Goal: Task Accomplishment & Management: Use online tool/utility

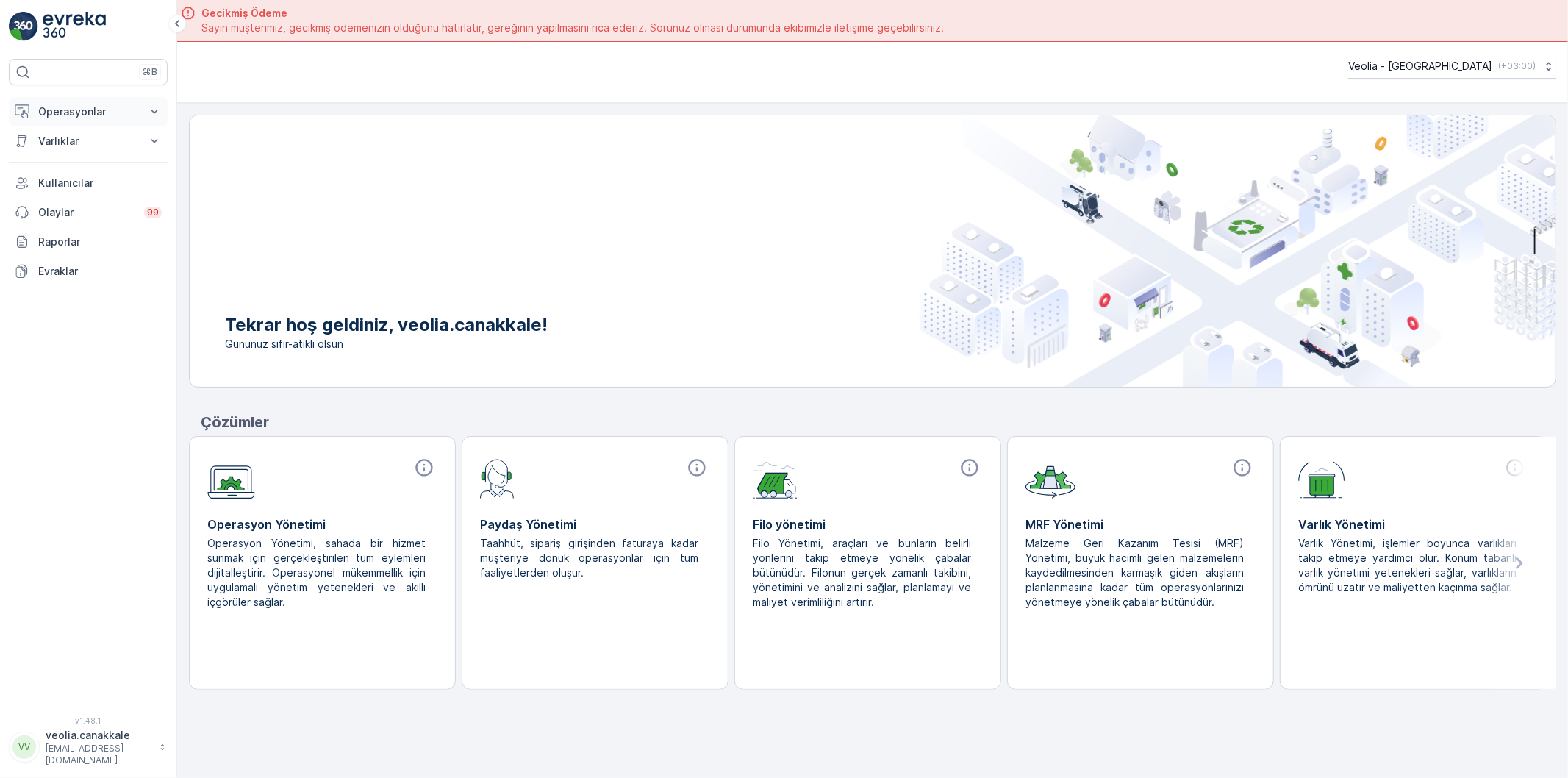
click at [125, 103] on button "Operasyonlar" at bounding box center [88, 111] width 159 height 30
click at [110, 173] on p "Rotalar & Görevler" at bounding box center [83, 177] width 91 height 15
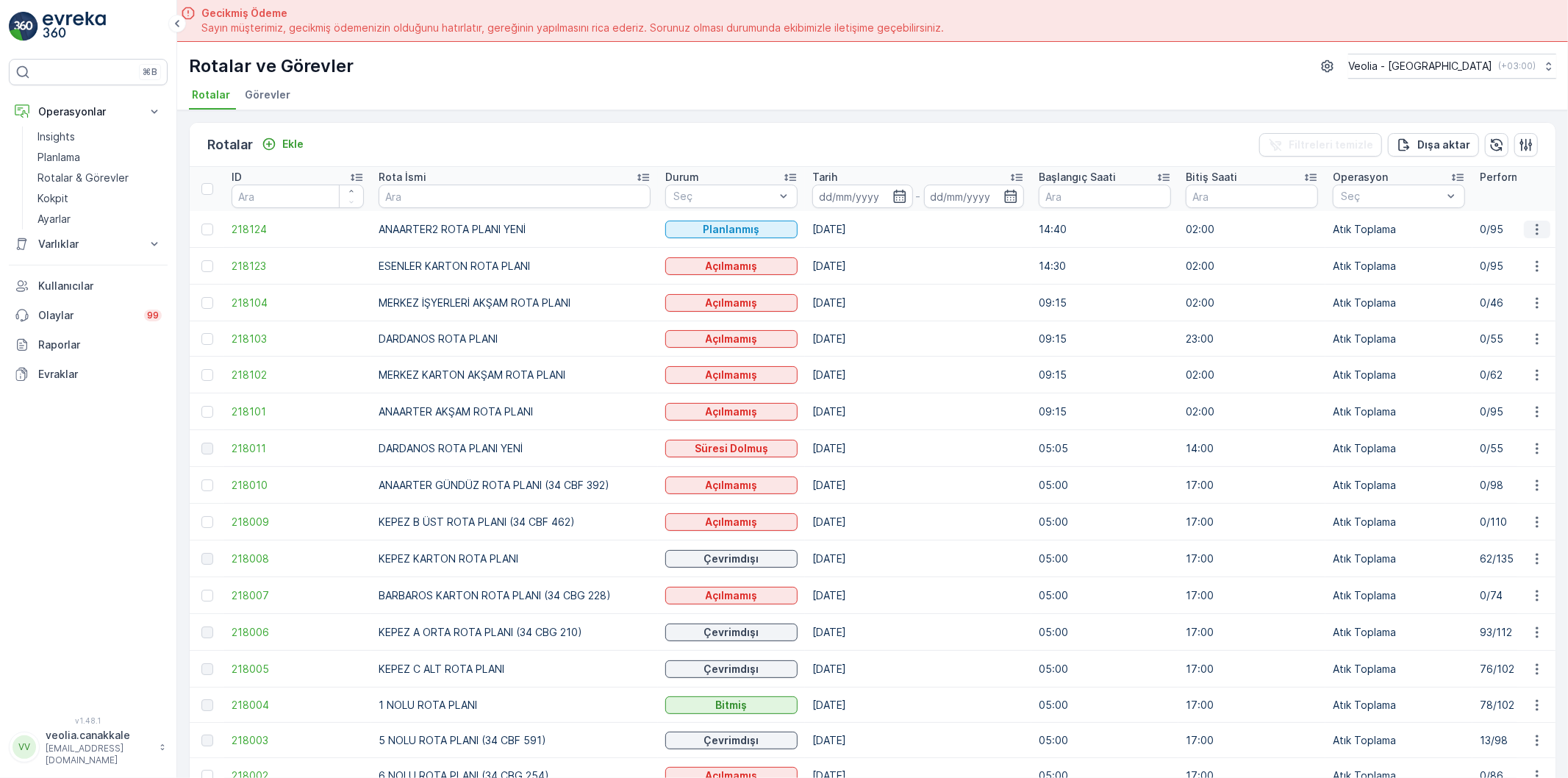
click at [1532, 221] on button "button" at bounding box center [1537, 230] width 27 height 18
click at [1488, 305] on span "Atanan Kişiyi Değiştir" at bounding box center [1496, 312] width 103 height 15
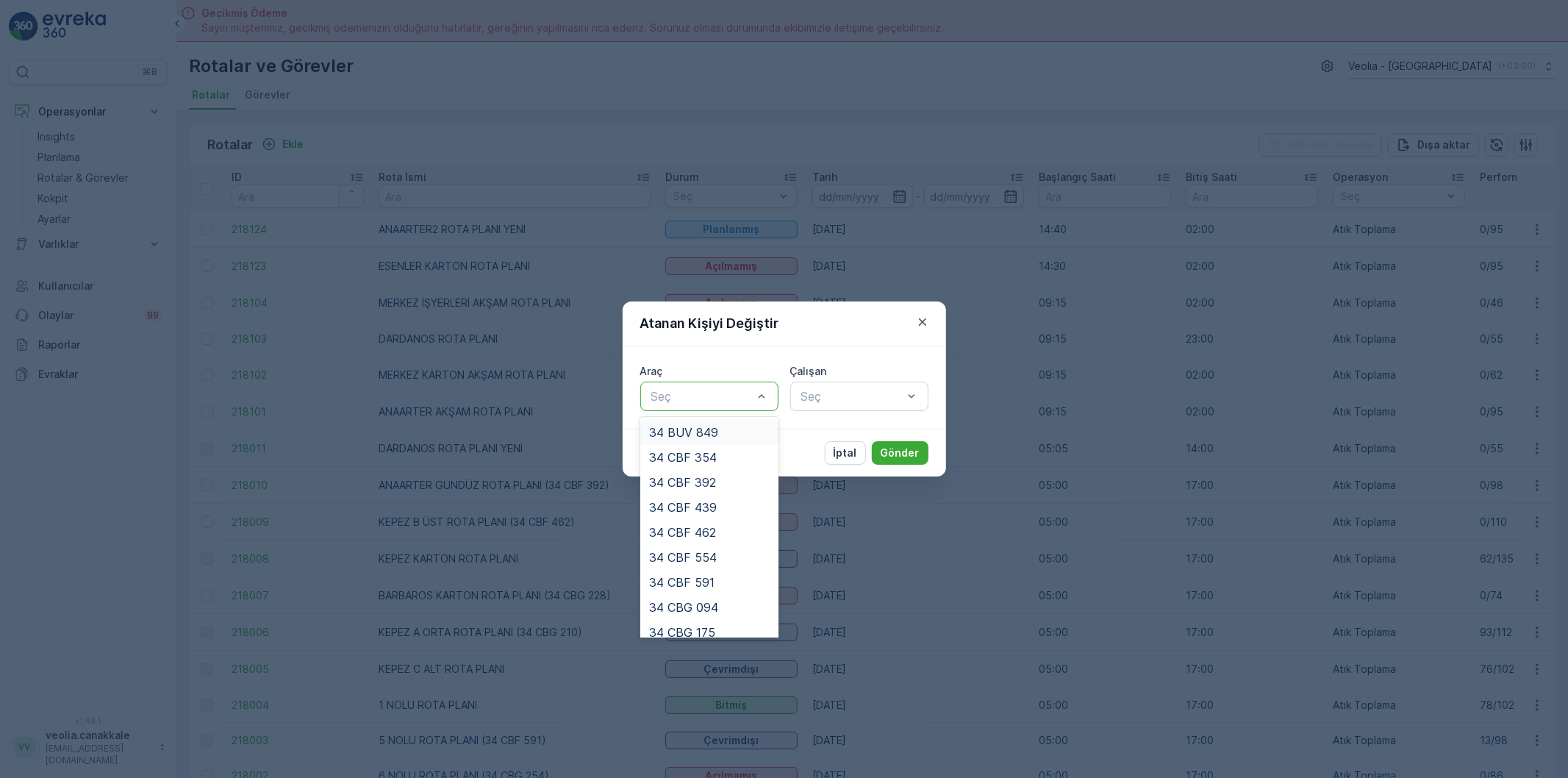
click at [734, 390] on div at bounding box center [702, 395] width 105 height 13
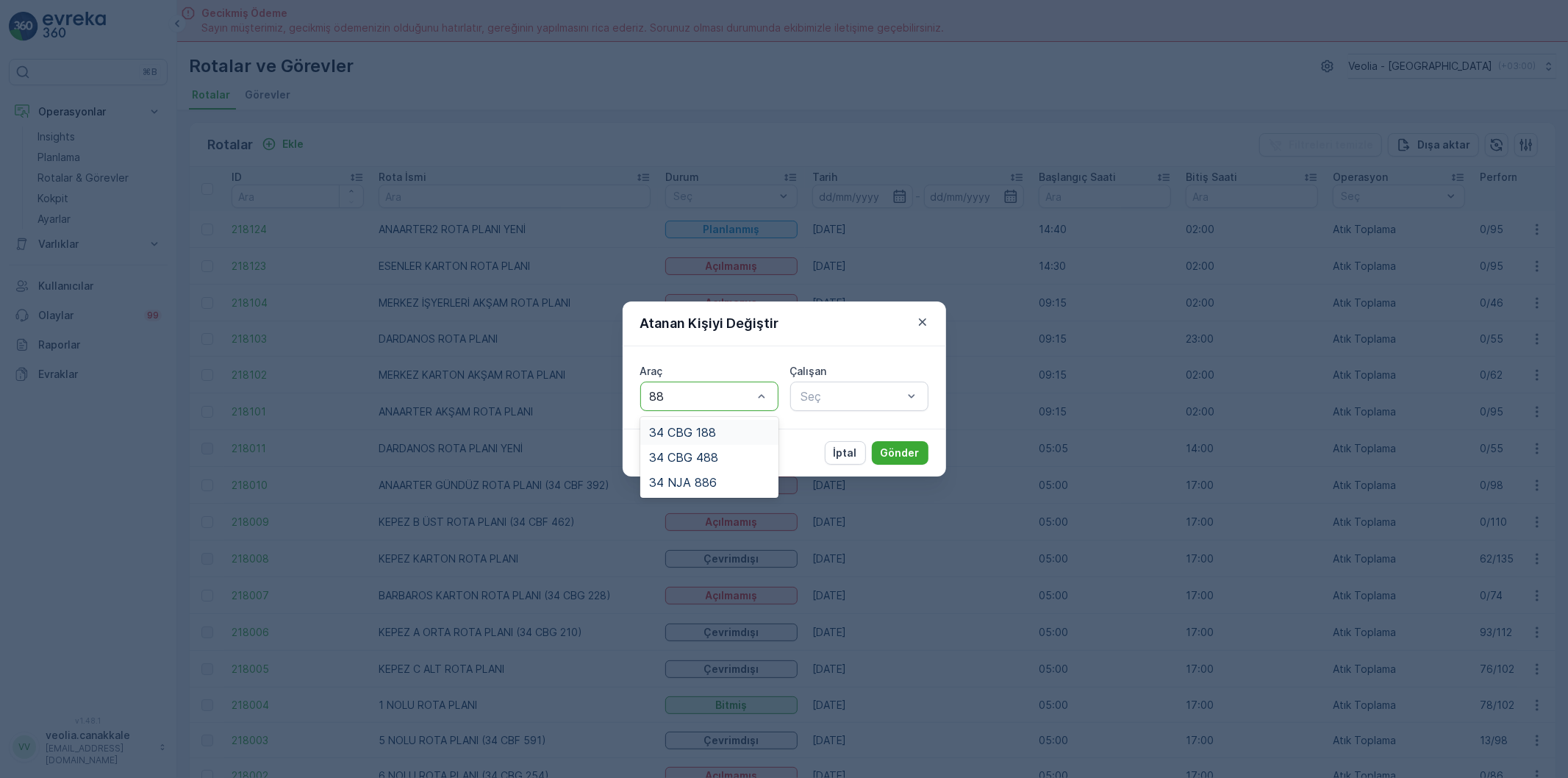
type input "886"
click at [702, 423] on div "34 NJA 886" at bounding box center [709, 432] width 138 height 25
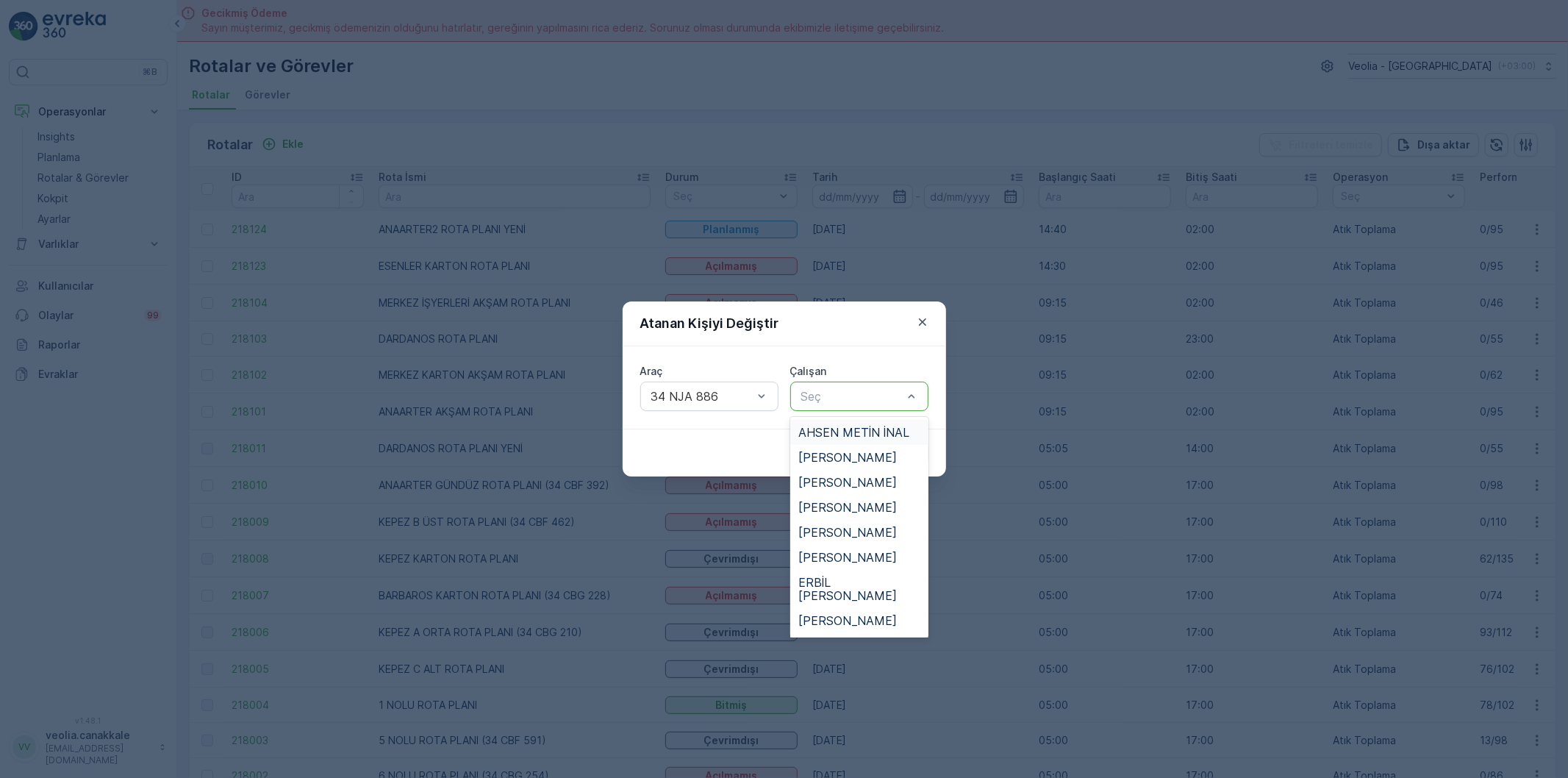
click at [833, 390] on div at bounding box center [852, 395] width 105 height 13
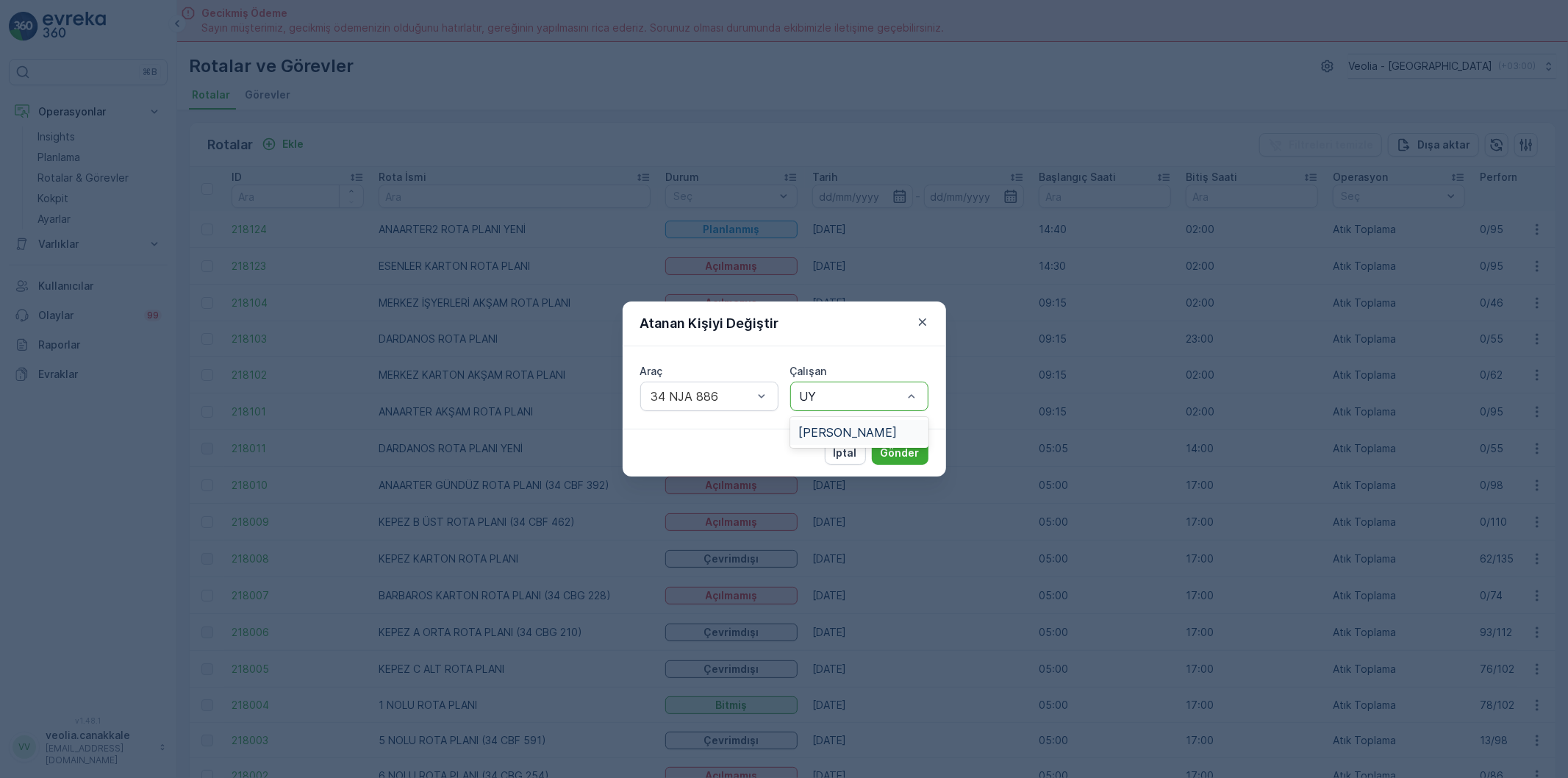
type input "UYG"
click at [836, 435] on span "[PERSON_NAME]" at bounding box center [849, 432] width 99 height 13
click at [904, 459] on p "Gönder" at bounding box center [900, 453] width 39 height 15
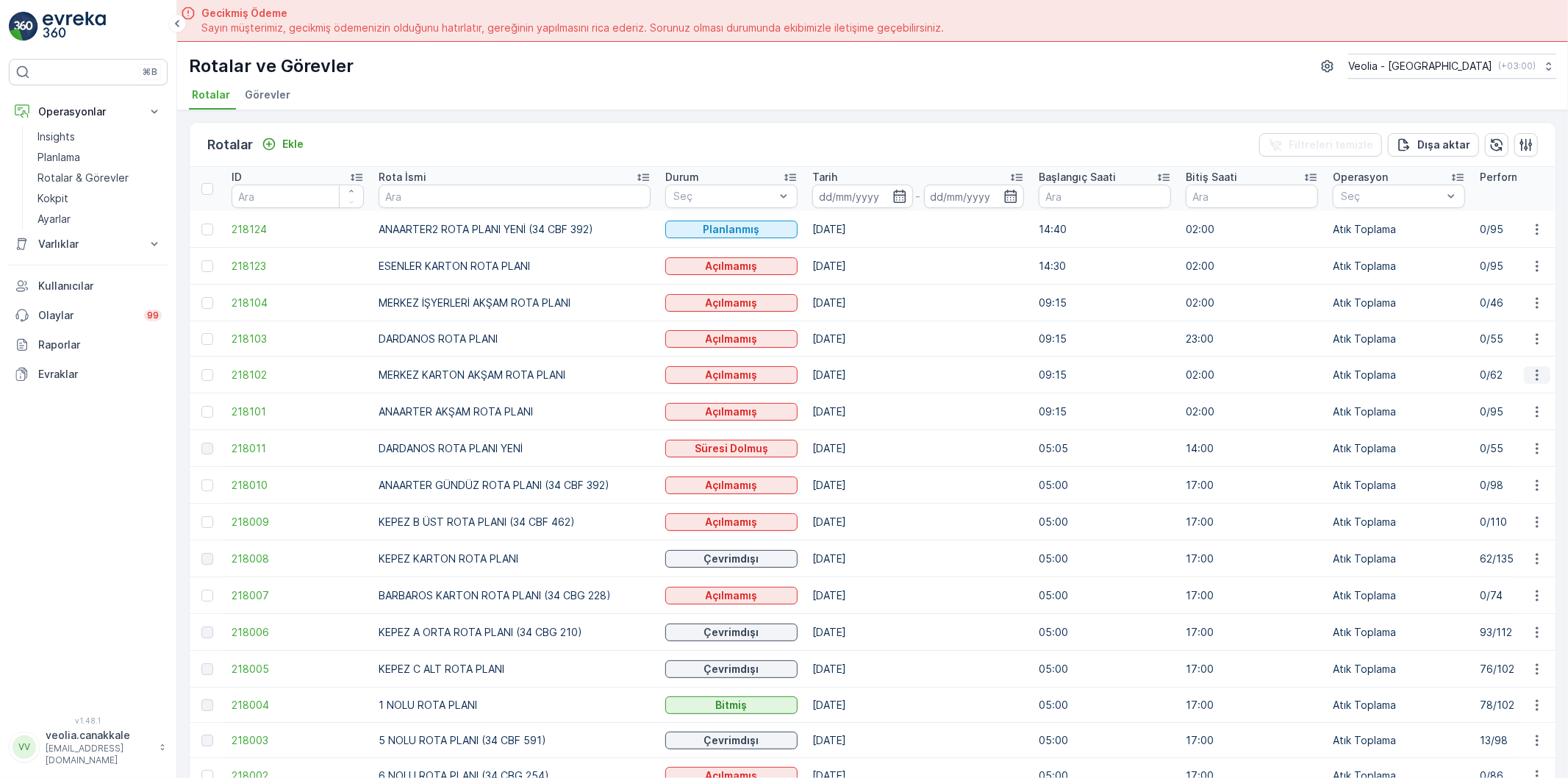
click at [1531, 375] on icon "button" at bounding box center [1537, 375] width 15 height 15
click at [1487, 459] on span "Atanan Kişiyi Değiştir" at bounding box center [1496, 459] width 103 height 15
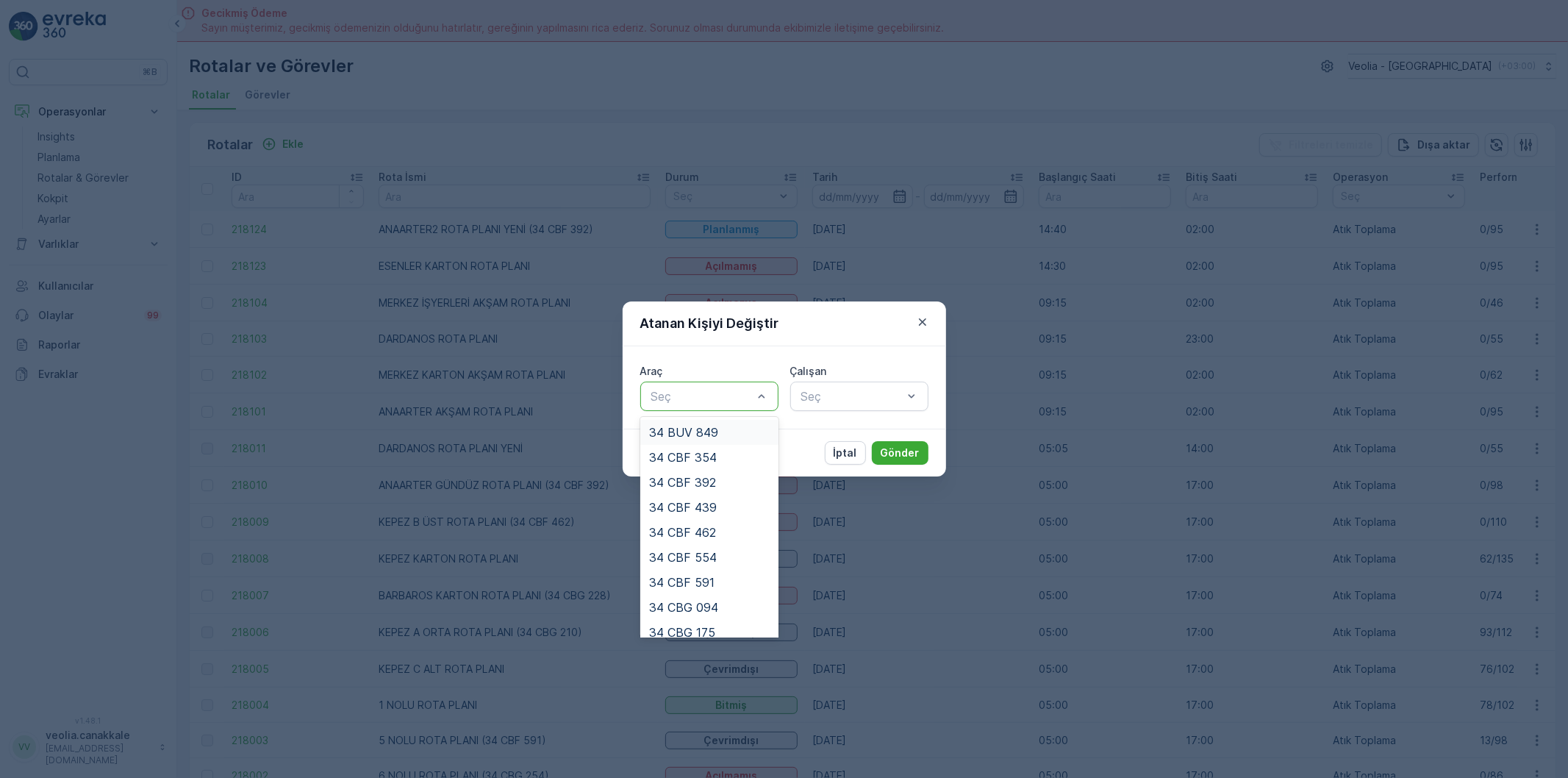
click at [680, 397] on div at bounding box center [702, 395] width 105 height 13
type input "316"
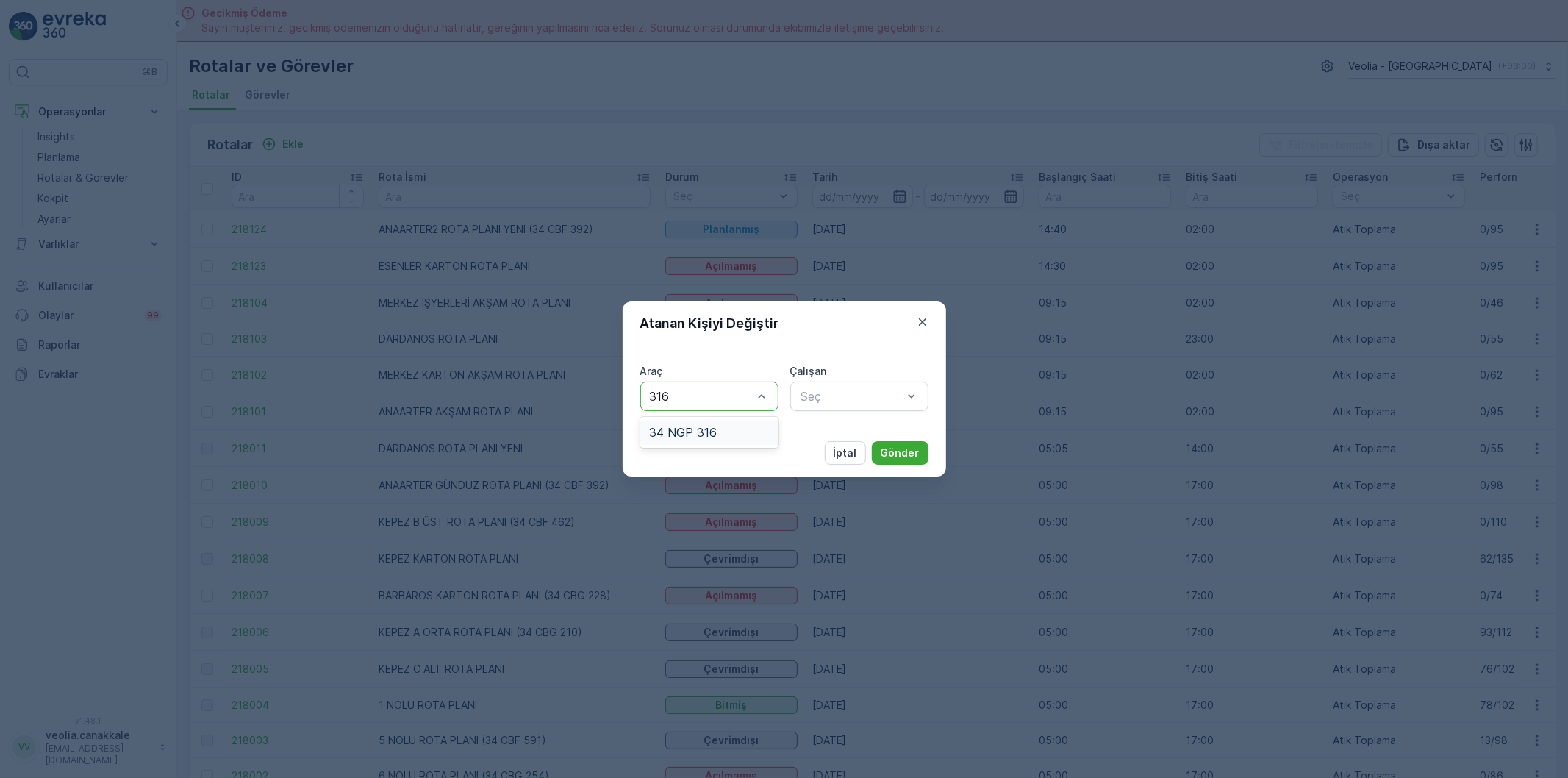
click at [741, 432] on div "34 NGP 316" at bounding box center [709, 432] width 120 height 13
click at [804, 400] on div at bounding box center [852, 395] width 105 height 13
type input "SELÇ"
click at [827, 423] on div "[PERSON_NAME]" at bounding box center [860, 432] width 138 height 25
click at [897, 449] on p "Gönder" at bounding box center [900, 453] width 39 height 15
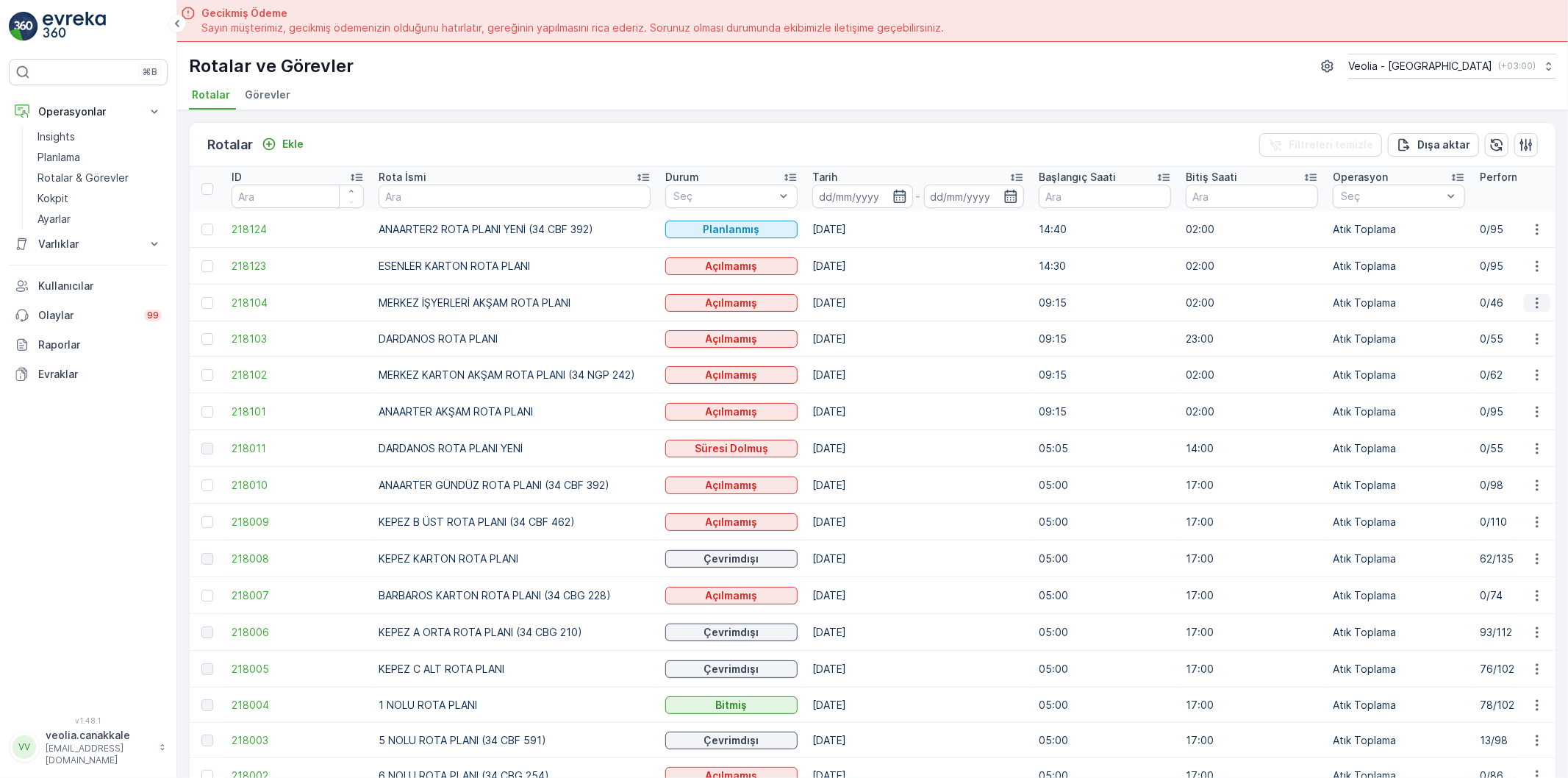
click at [1534, 305] on icon "button" at bounding box center [1537, 303] width 15 height 15
click at [1494, 383] on span "Atanan Kişiyi Değiştir" at bounding box center [1496, 387] width 103 height 15
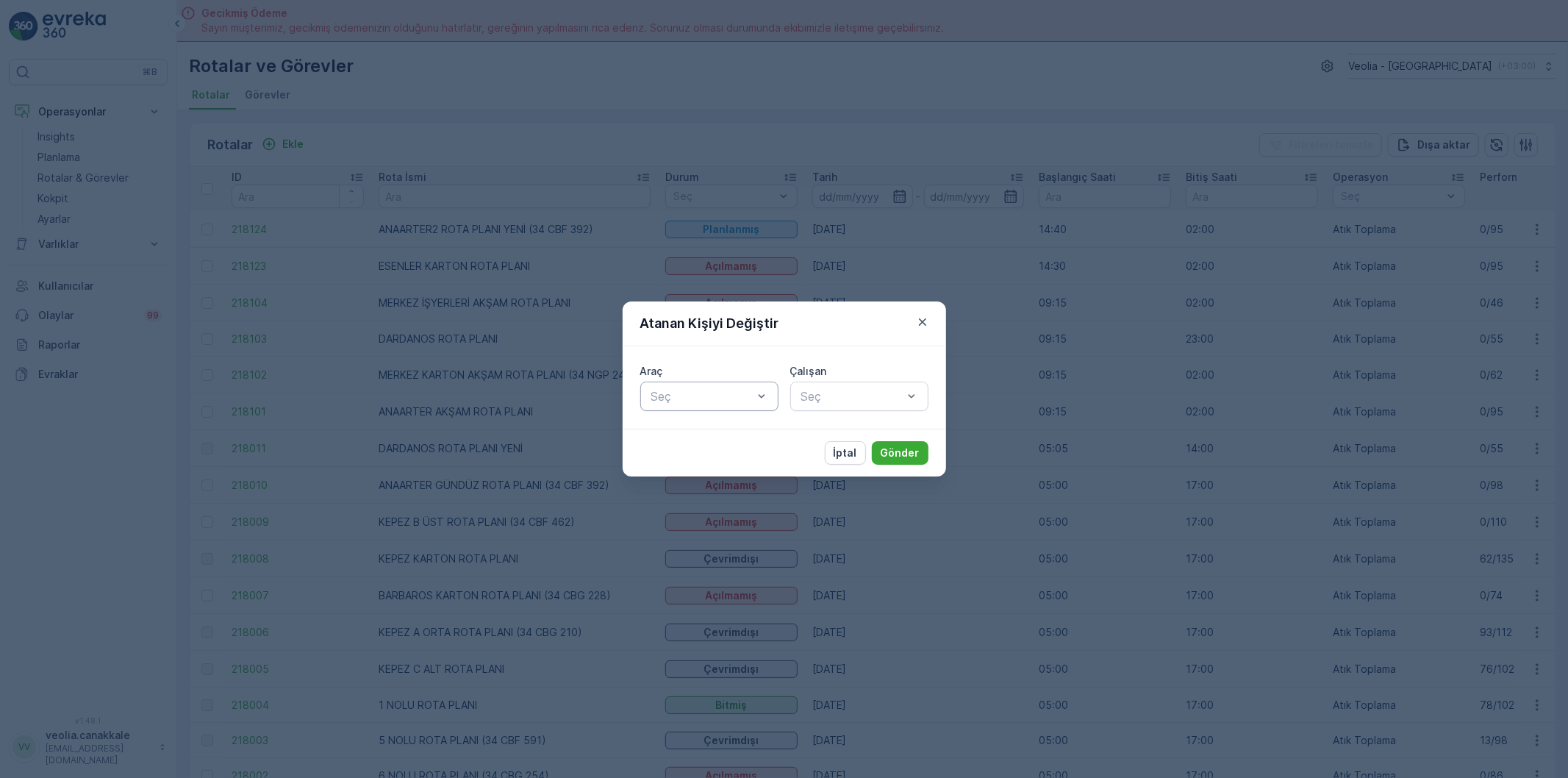
click at [711, 392] on div at bounding box center [702, 395] width 105 height 13
type input "242"
click at [712, 439] on div "34 NGP 242" at bounding box center [709, 432] width 138 height 25
type input "AYD"
click at [820, 432] on span "[PERSON_NAME]" at bounding box center [849, 432] width 99 height 13
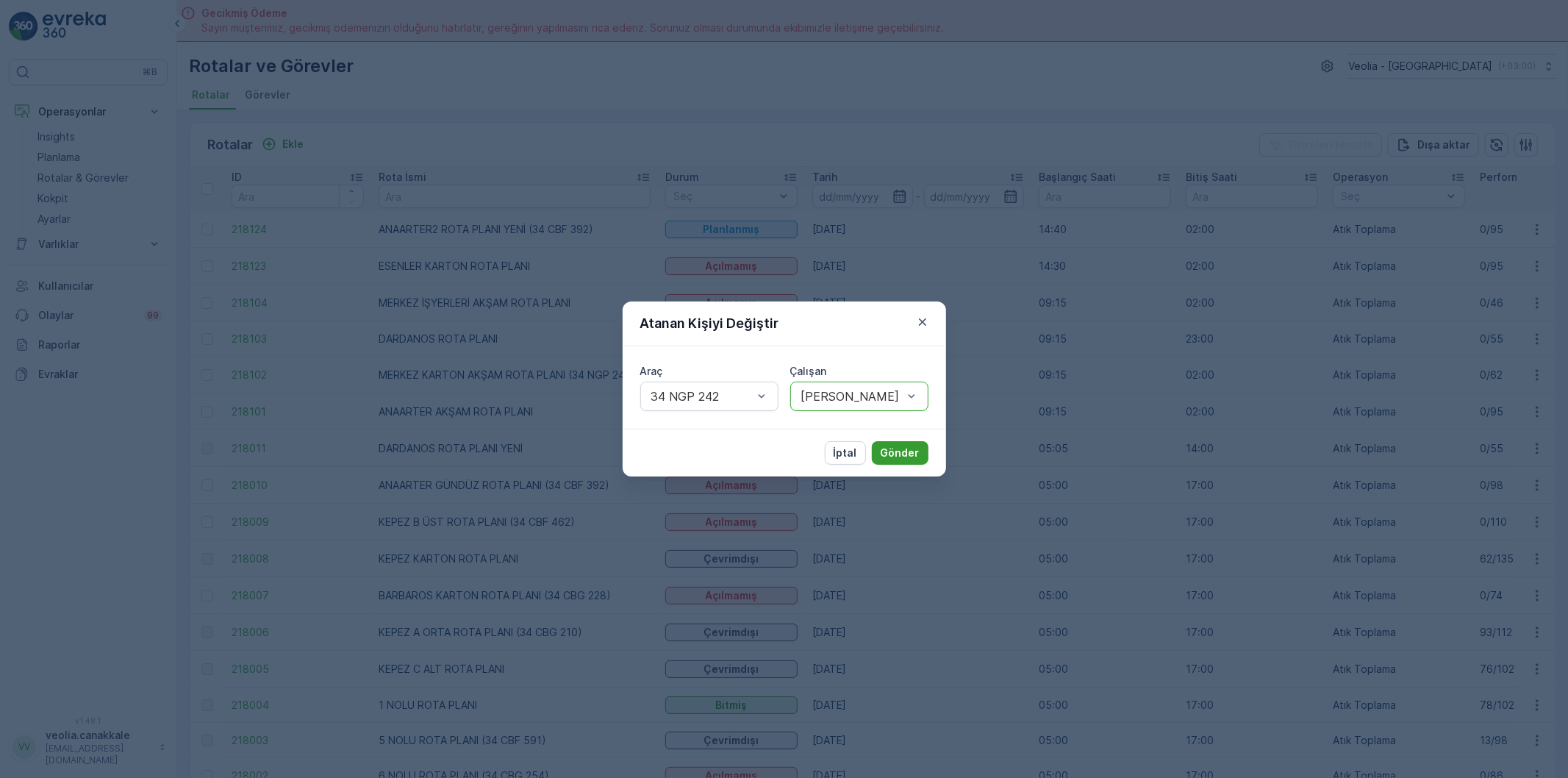
click at [914, 444] on button "Gönder" at bounding box center [899, 453] width 56 height 24
